Goal: Information Seeking & Learning: Learn about a topic

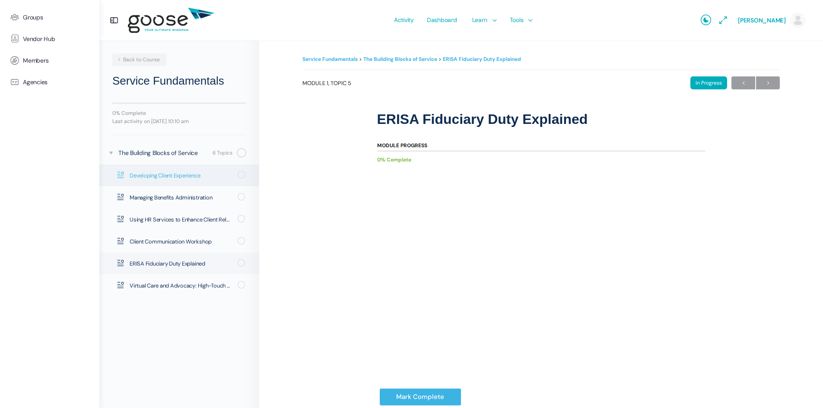
click at [152, 175] on span "Developing Client Experience" at bounding box center [181, 176] width 102 height 9
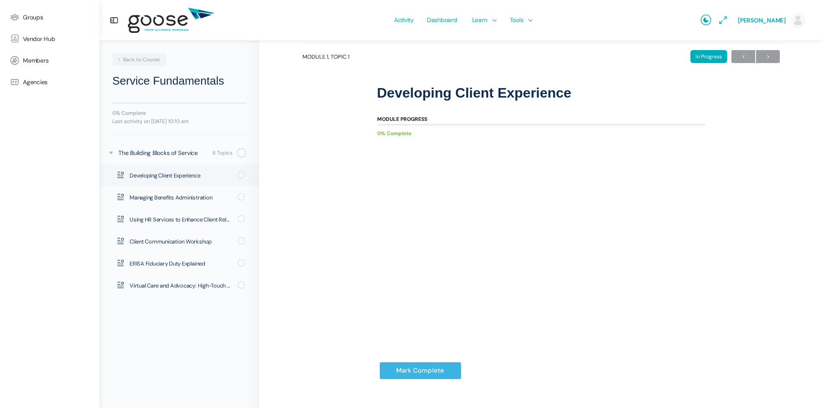
scroll to position [38, 0]
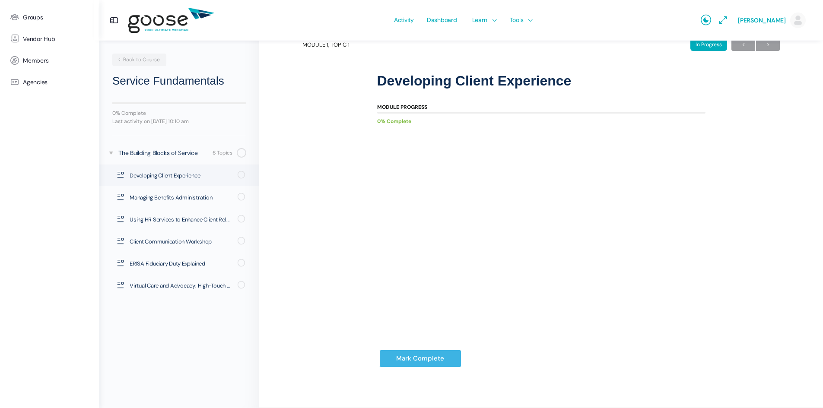
drag, startPoint x: 385, startPoint y: 212, endPoint x: 459, endPoint y: 321, distance: 131.5
click at [459, 321] on div "Module Progress 0% Complete Mark Complete" at bounding box center [541, 241] width 328 height 299
click at [751, 92] on div "Service Fundamentals The Building Blocks of Service Developing Client Experienc…" at bounding box center [540, 202] width 477 height 375
click at [731, 206] on div "Service Fundamentals The Building Blocks of Service Developing Client Experienc…" at bounding box center [540, 202] width 477 height 375
click at [181, 214] on link "Using HR Services to Enhance Client Relationships" at bounding box center [179, 220] width 160 height 22
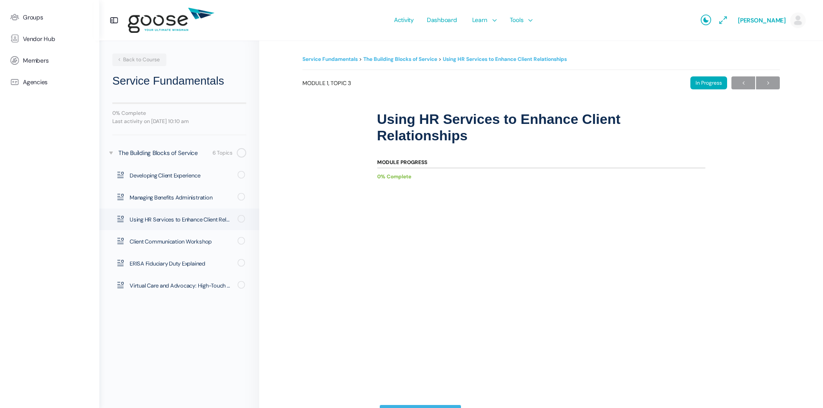
click at [399, 371] on e-page-transition at bounding box center [411, 204] width 823 height 408
click at [396, 368] on e-page-transition at bounding box center [411, 204] width 823 height 408
click at [160, 235] on link "Client Communication Workshop" at bounding box center [179, 242] width 160 height 22
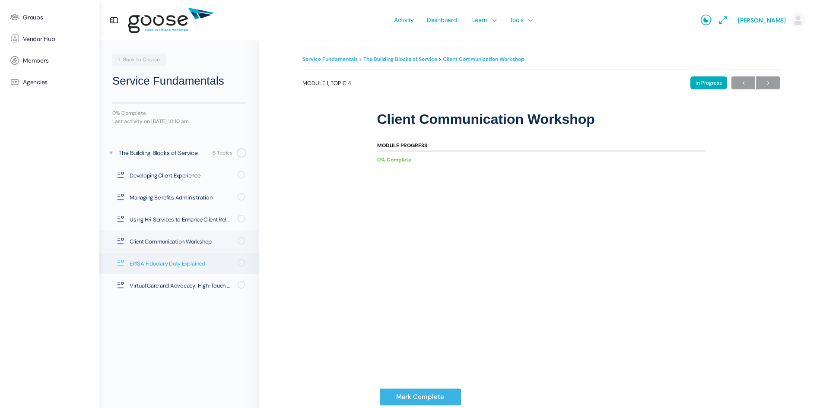
click at [163, 263] on span "ERISA Fiduciary Duty Explained" at bounding box center [181, 264] width 102 height 9
click at [391, 347] on e-page-transition at bounding box center [411, 204] width 823 height 408
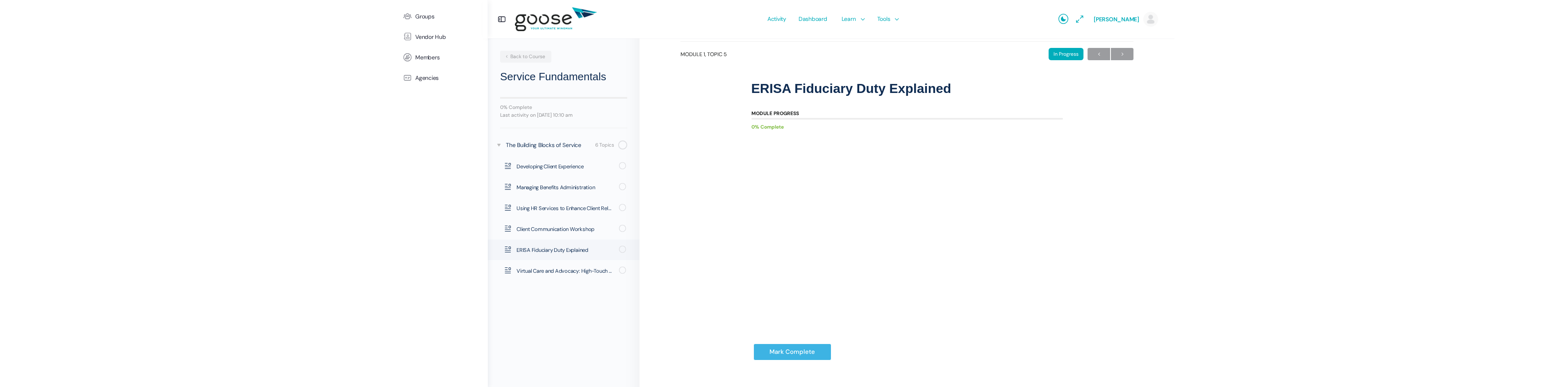
scroll to position [36, 0]
